Goal: Navigation & Orientation: Find specific page/section

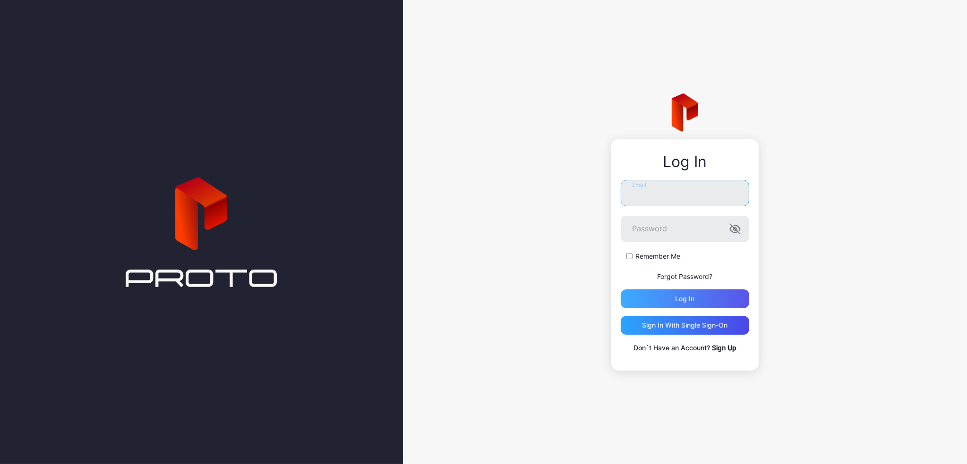
type input "**********"
click at [686, 297] on div "Log in" at bounding box center [684, 299] width 19 height 8
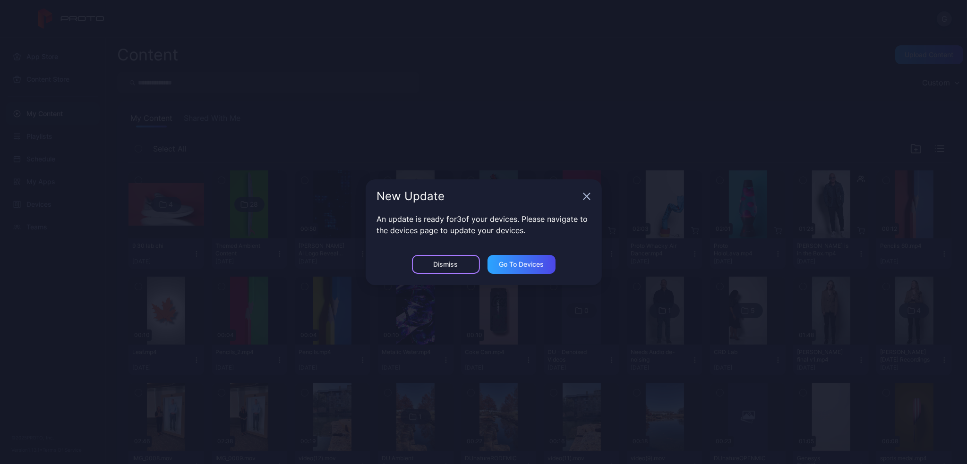
click at [444, 264] on div "Dismiss" at bounding box center [445, 265] width 25 height 8
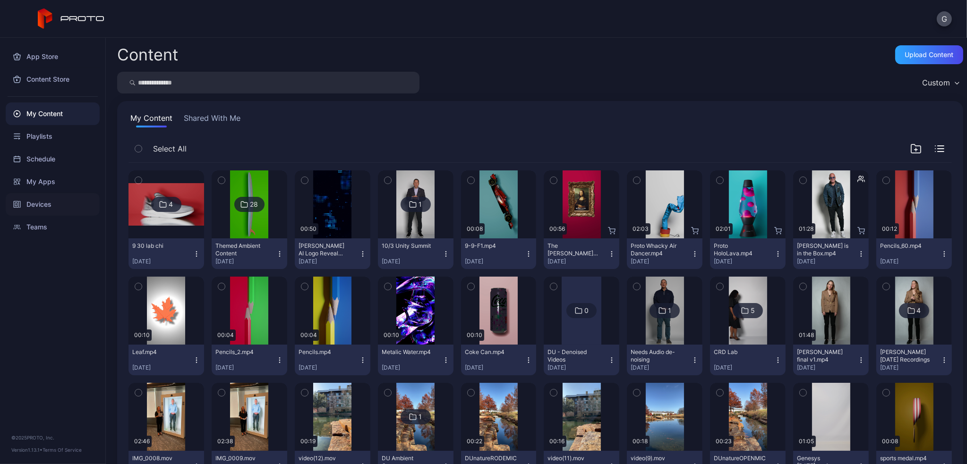
click at [33, 207] on div "Devices" at bounding box center [53, 204] width 94 height 23
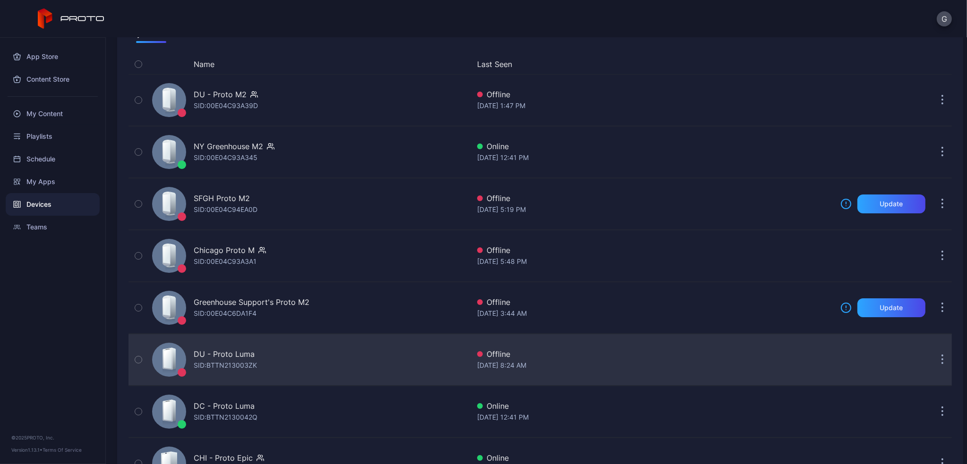
scroll to position [132, 0]
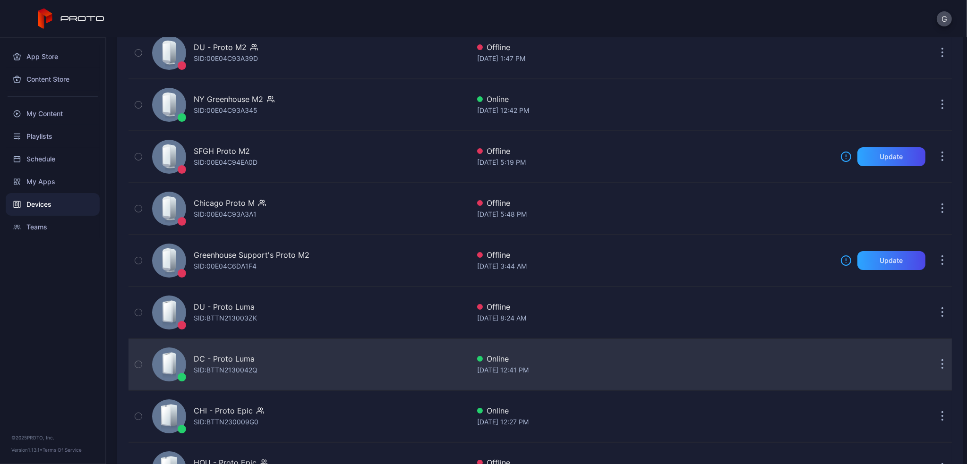
click at [243, 358] on div "DC - Proto Luma" at bounding box center [224, 358] width 61 height 11
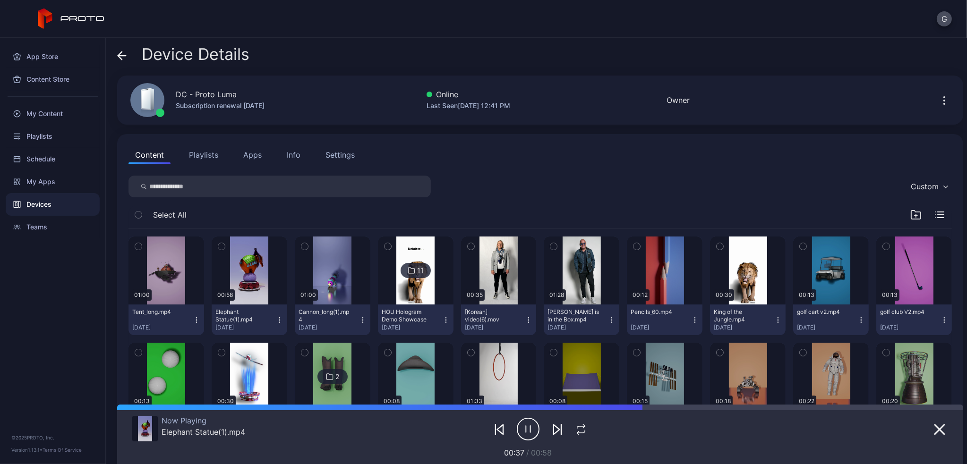
click at [255, 157] on button "Apps" at bounding box center [253, 154] width 32 height 19
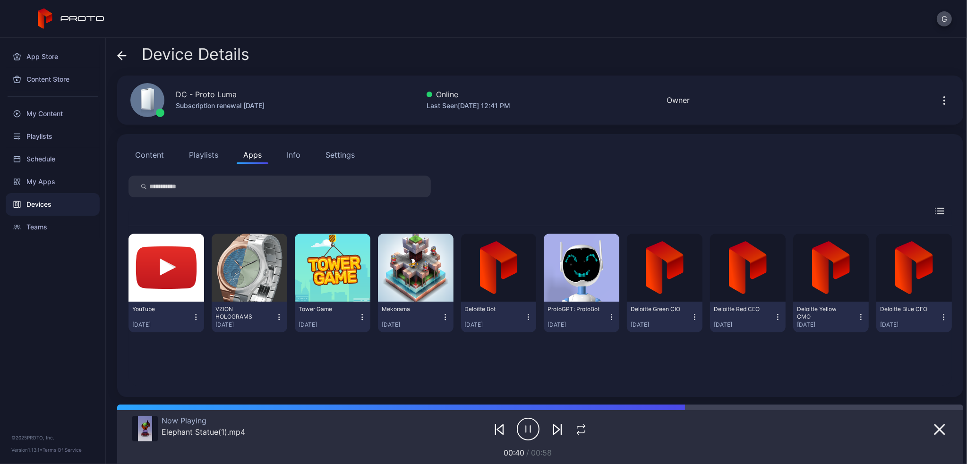
click at [596, 149] on div "Content Playlists Apps Info Settings" at bounding box center [539, 154] width 823 height 19
click at [38, 205] on div "Devices" at bounding box center [53, 204] width 94 height 23
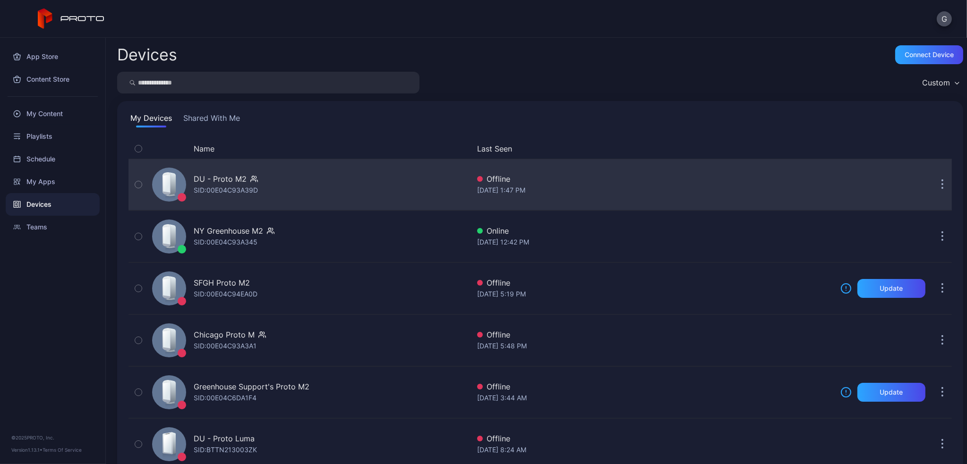
click at [301, 178] on div "DU - Proto M2 SID: 00E04C93A39D" at bounding box center [308, 184] width 321 height 47
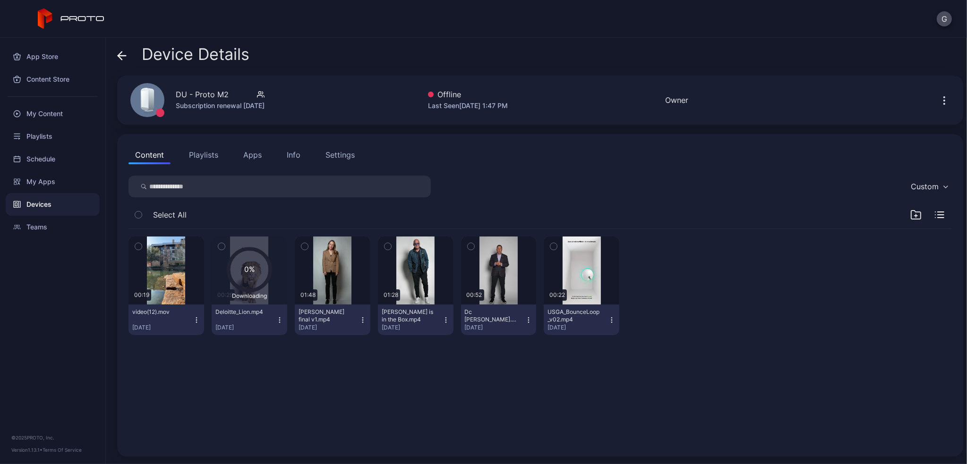
click at [256, 155] on button "Apps" at bounding box center [253, 154] width 32 height 19
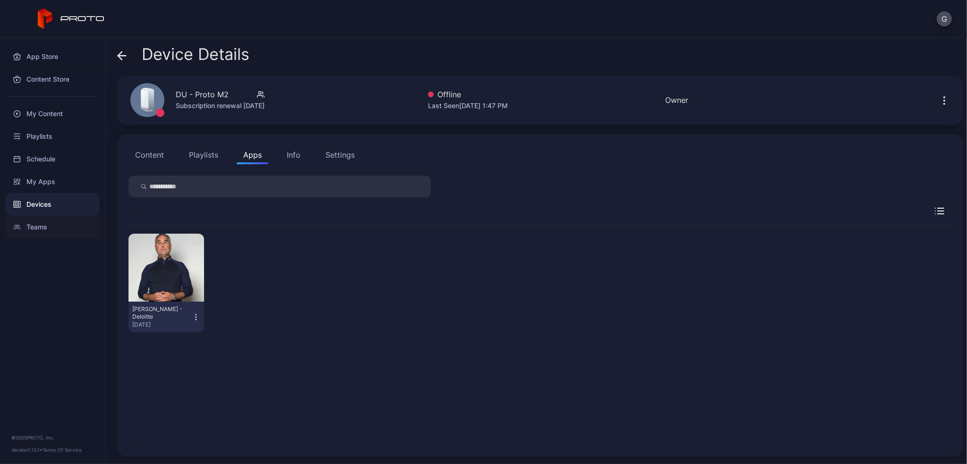
click at [37, 223] on div "Teams" at bounding box center [53, 227] width 94 height 23
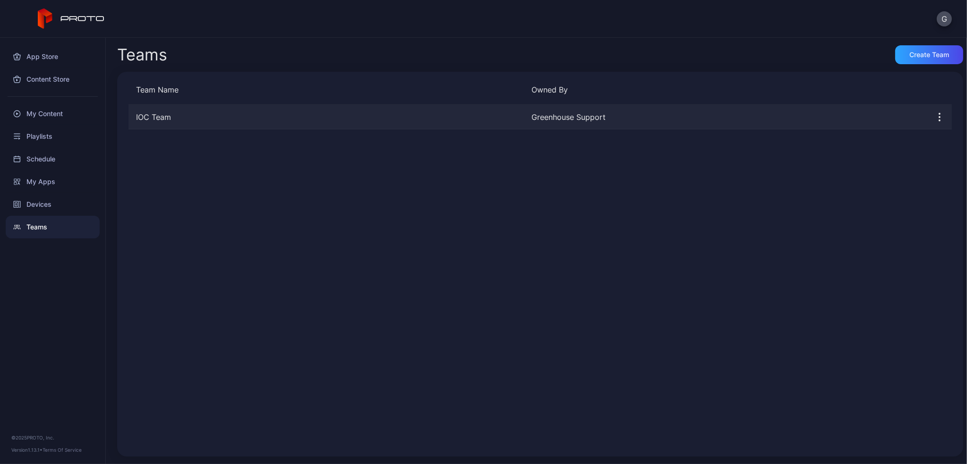
click at [151, 119] on div "IOC Team" at bounding box center [326, 116] width 396 height 11
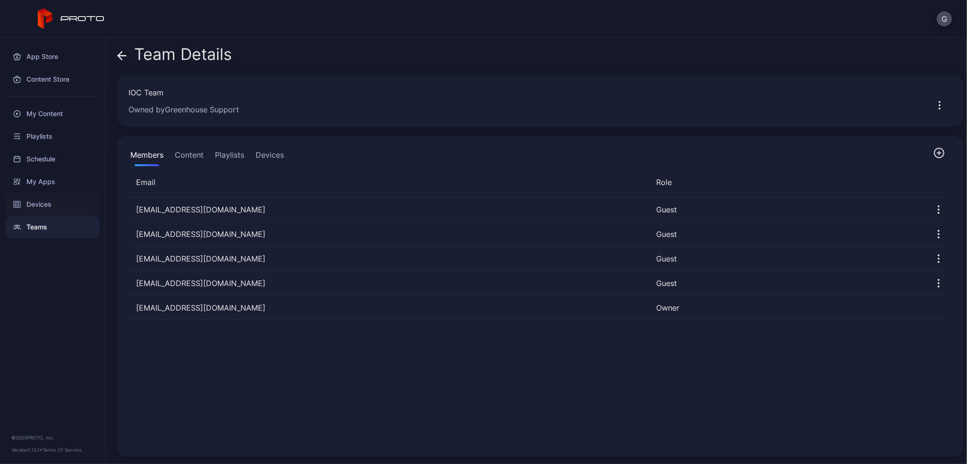
click at [35, 204] on div "Devices" at bounding box center [53, 204] width 94 height 23
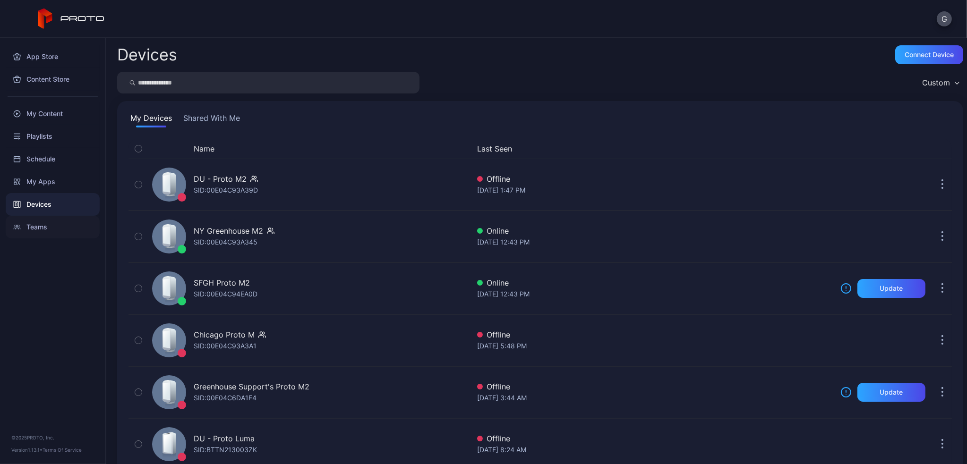
click at [37, 228] on div "Teams" at bounding box center [53, 227] width 94 height 23
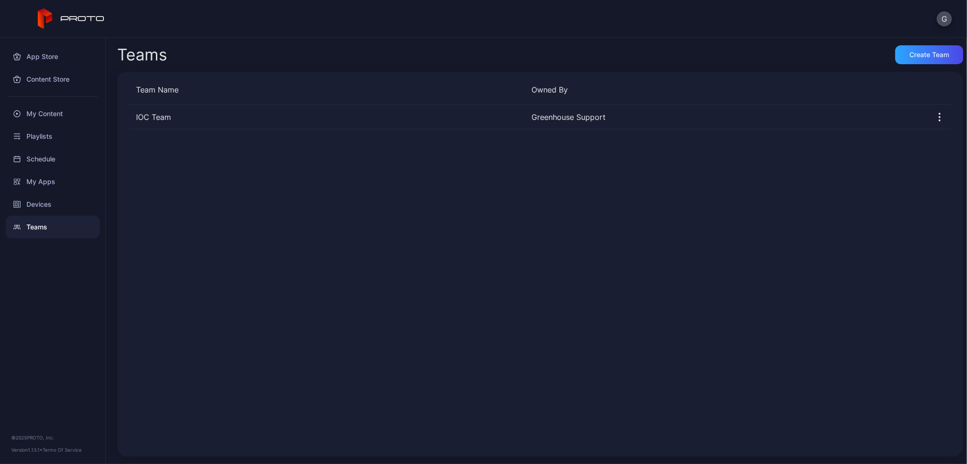
click at [731, 37] on div "G" at bounding box center [483, 19] width 967 height 38
